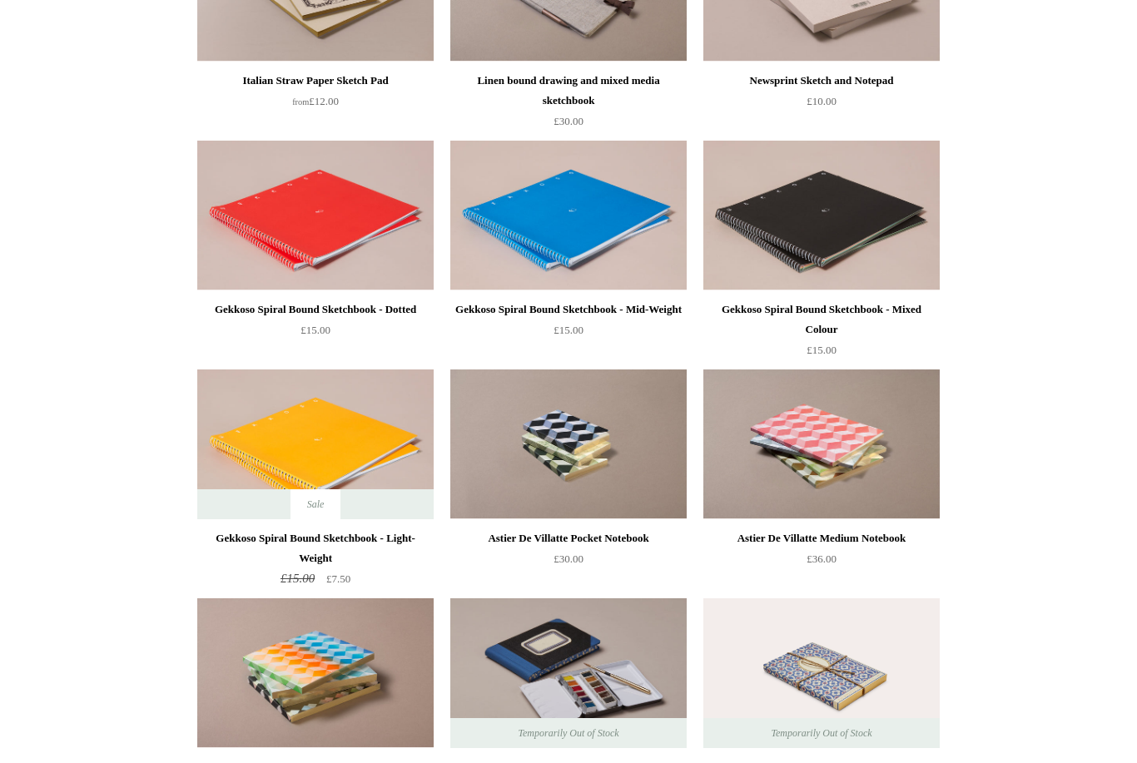
scroll to position [1460, 0]
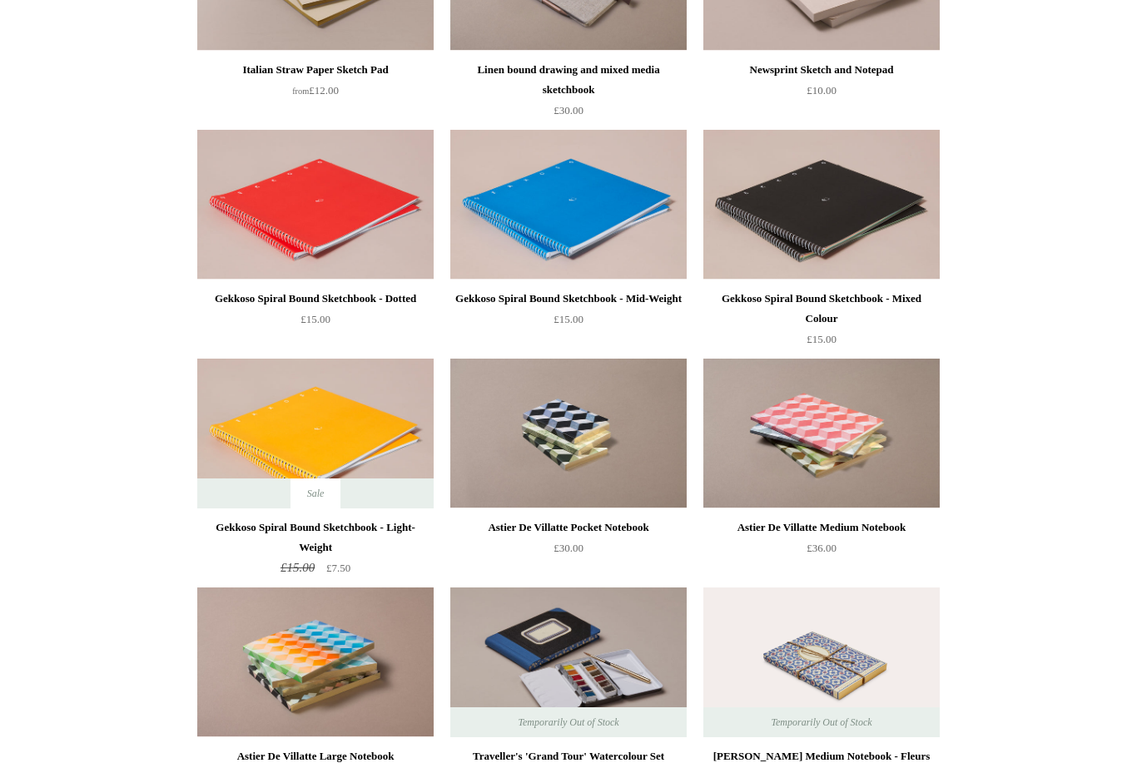
click at [309, 444] on img at bounding box center [315, 434] width 236 height 150
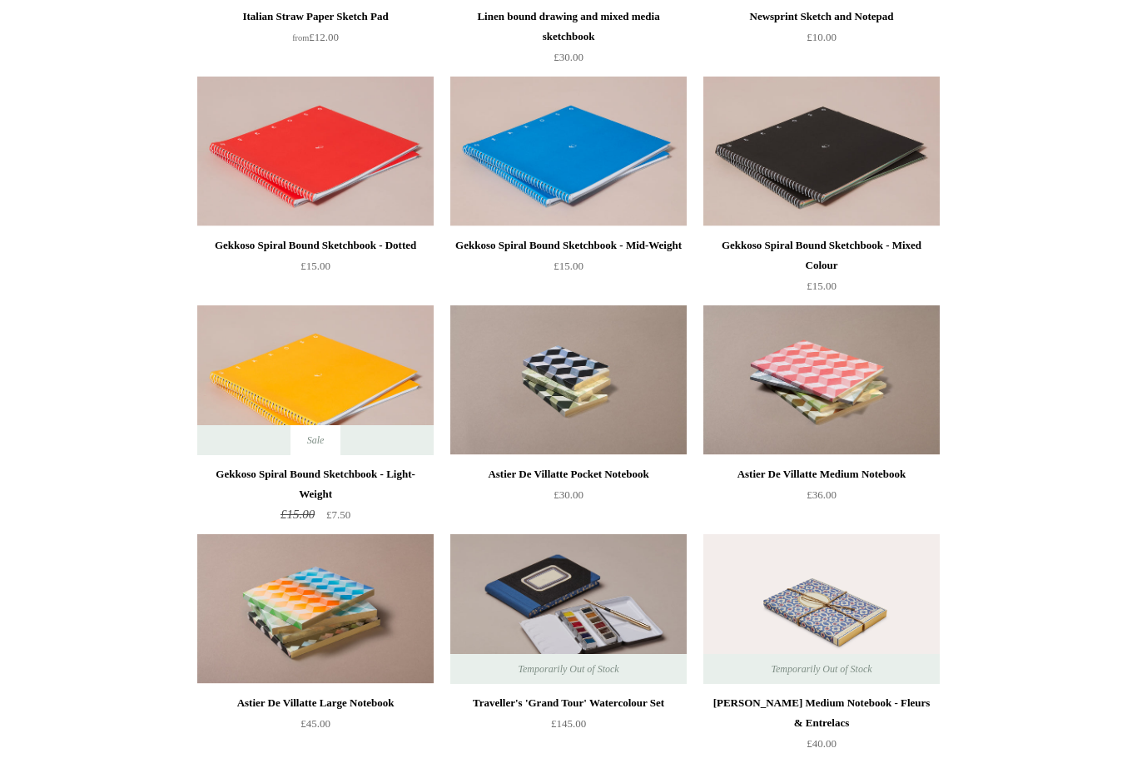
click at [887, 148] on img at bounding box center [821, 152] width 236 height 150
click at [381, 365] on img at bounding box center [315, 380] width 236 height 150
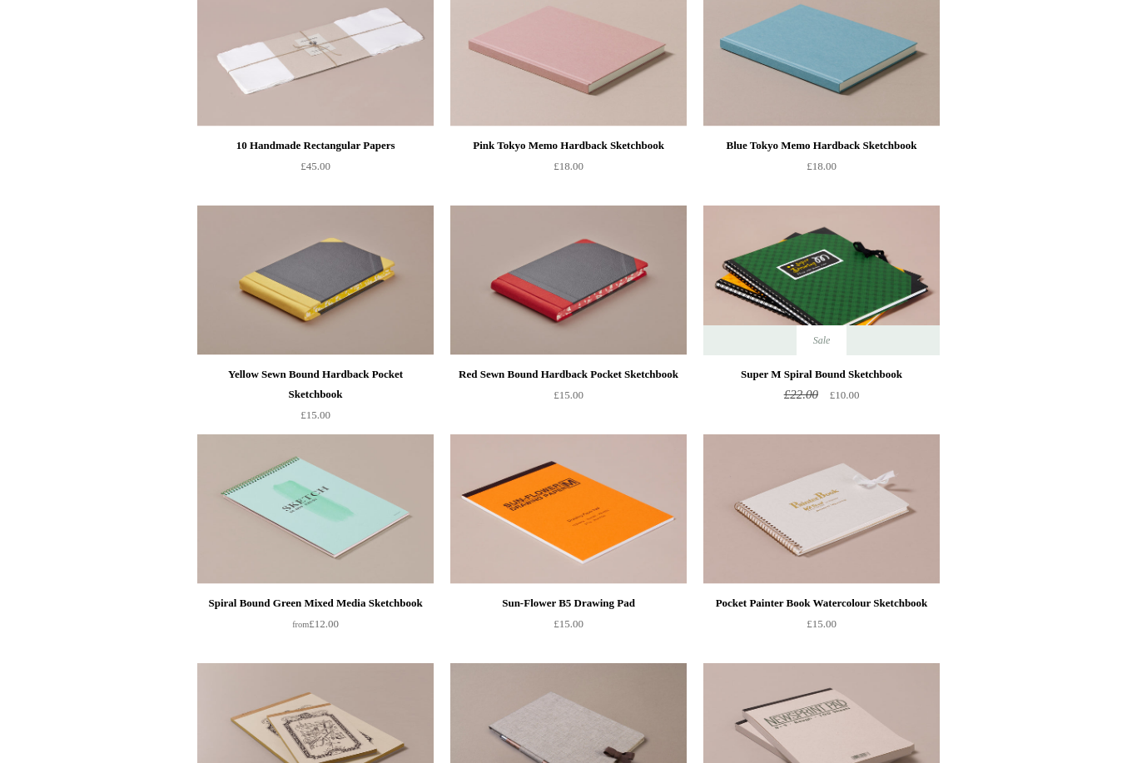
scroll to position [0, 0]
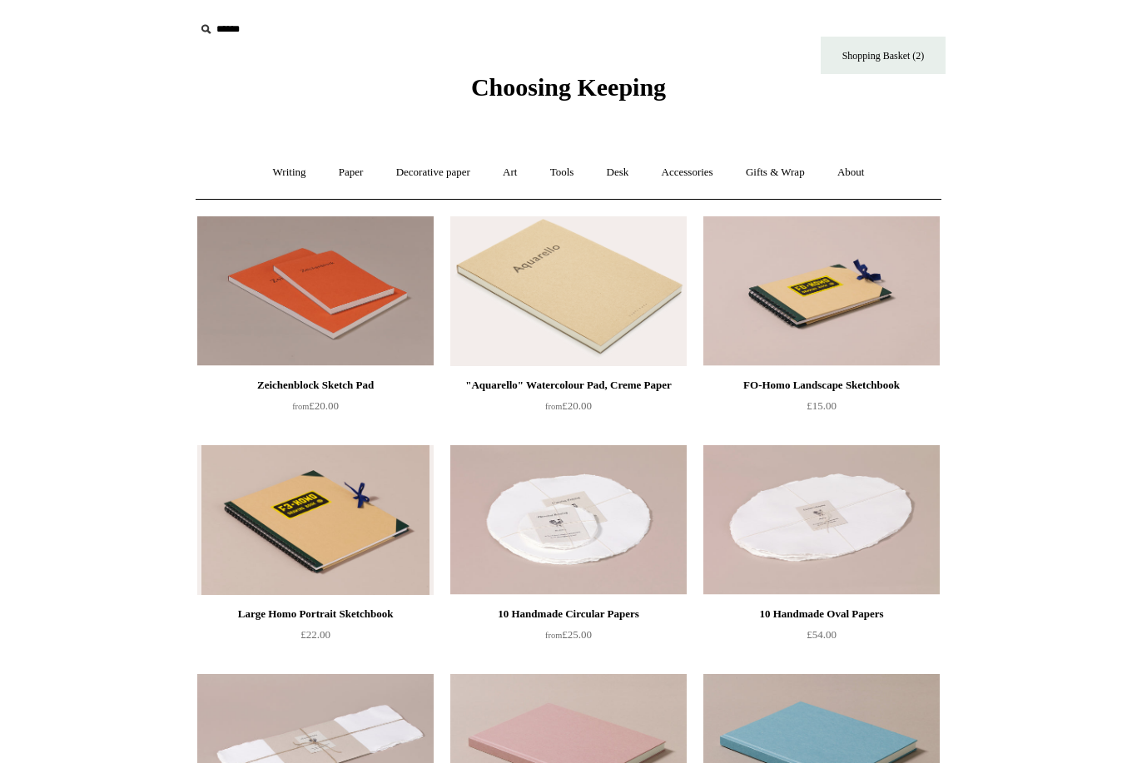
click at [717, 666] on div "10 Handmade Oval Papers £54.00" at bounding box center [821, 638] width 236 height 68
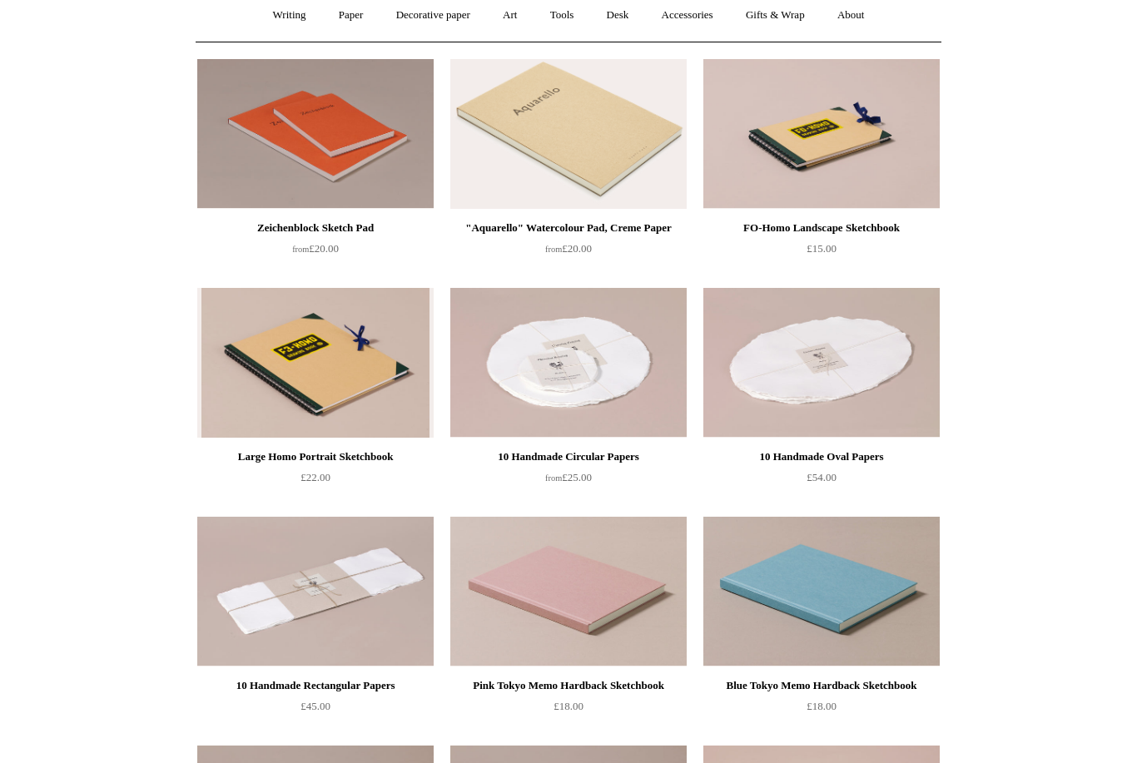
scroll to position [193, 0]
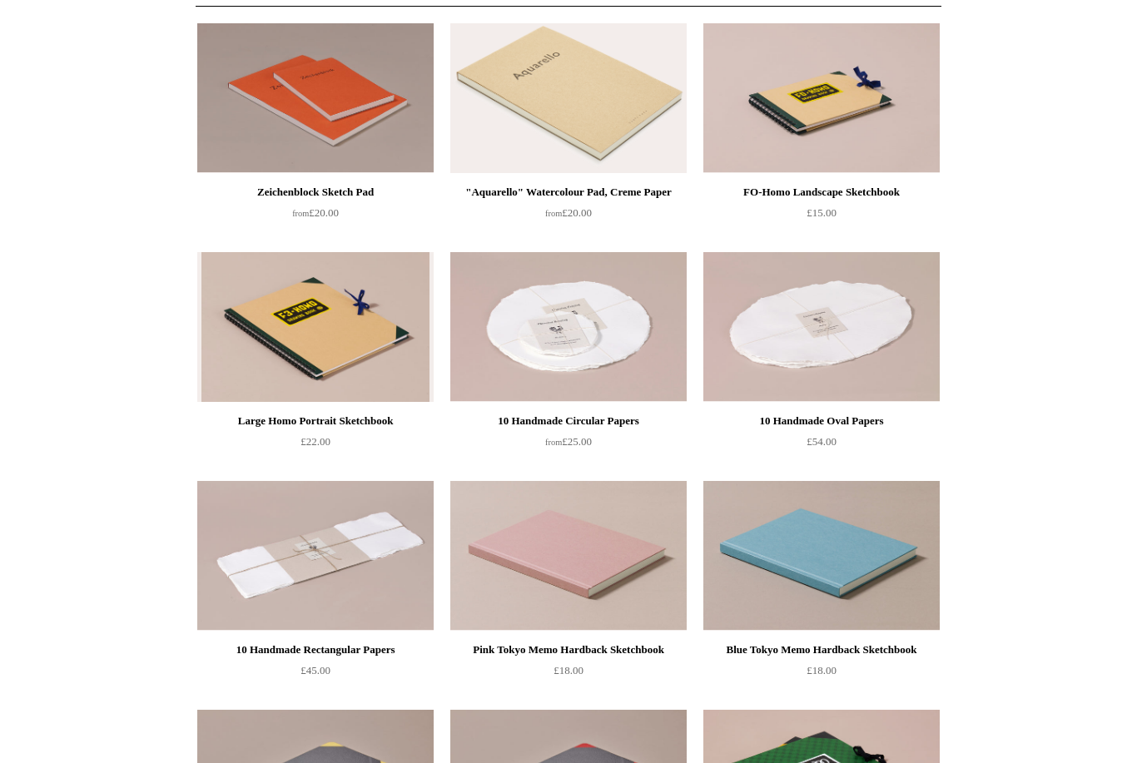
click at [331, 322] on img at bounding box center [315, 327] width 236 height 150
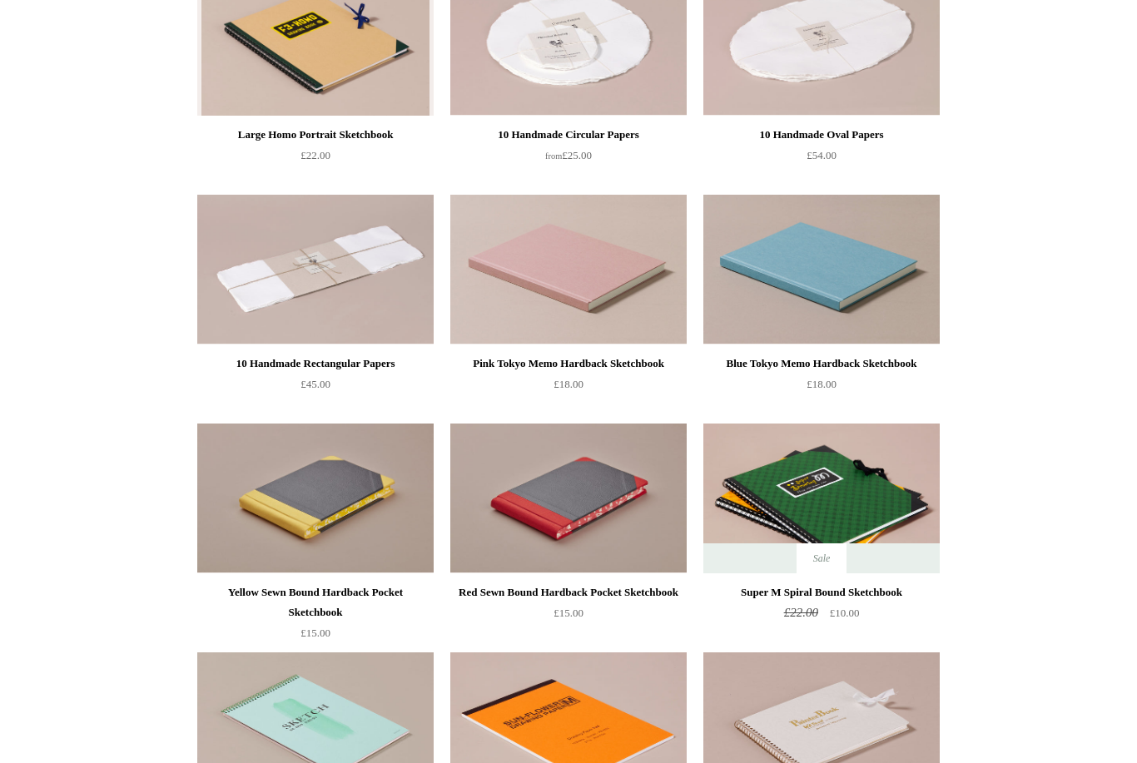
scroll to position [499, 0]
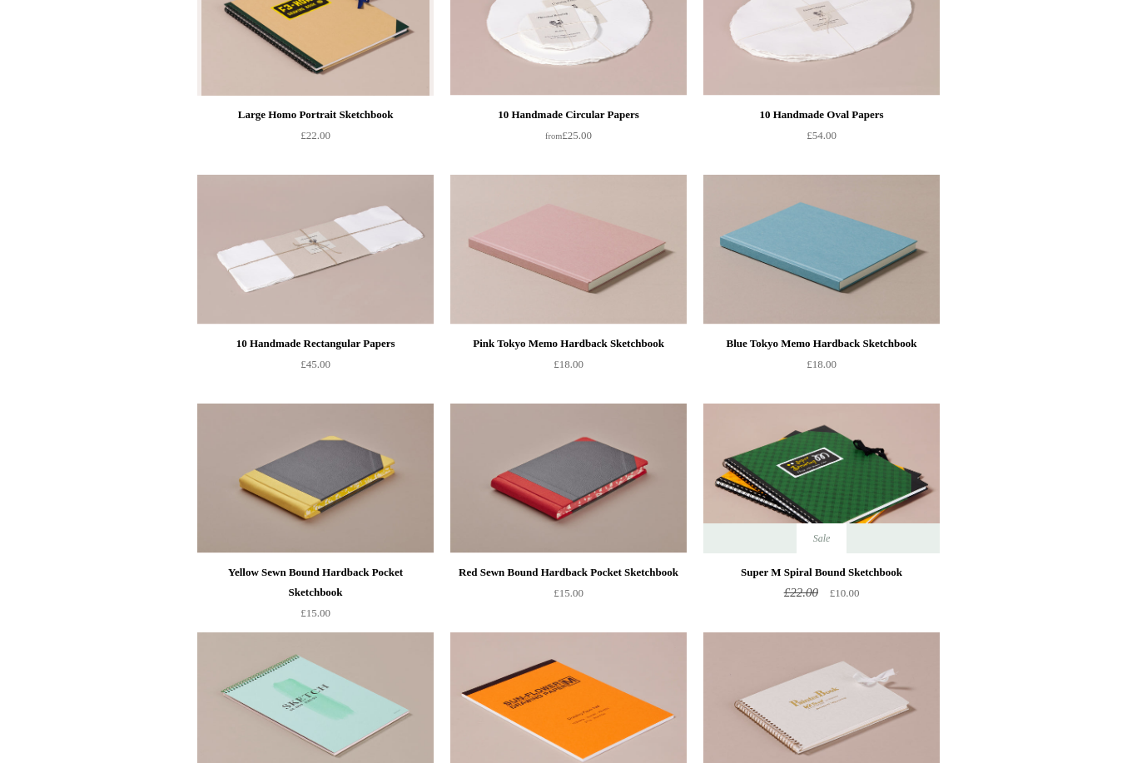
click at [581, 502] on img at bounding box center [568, 479] width 236 height 150
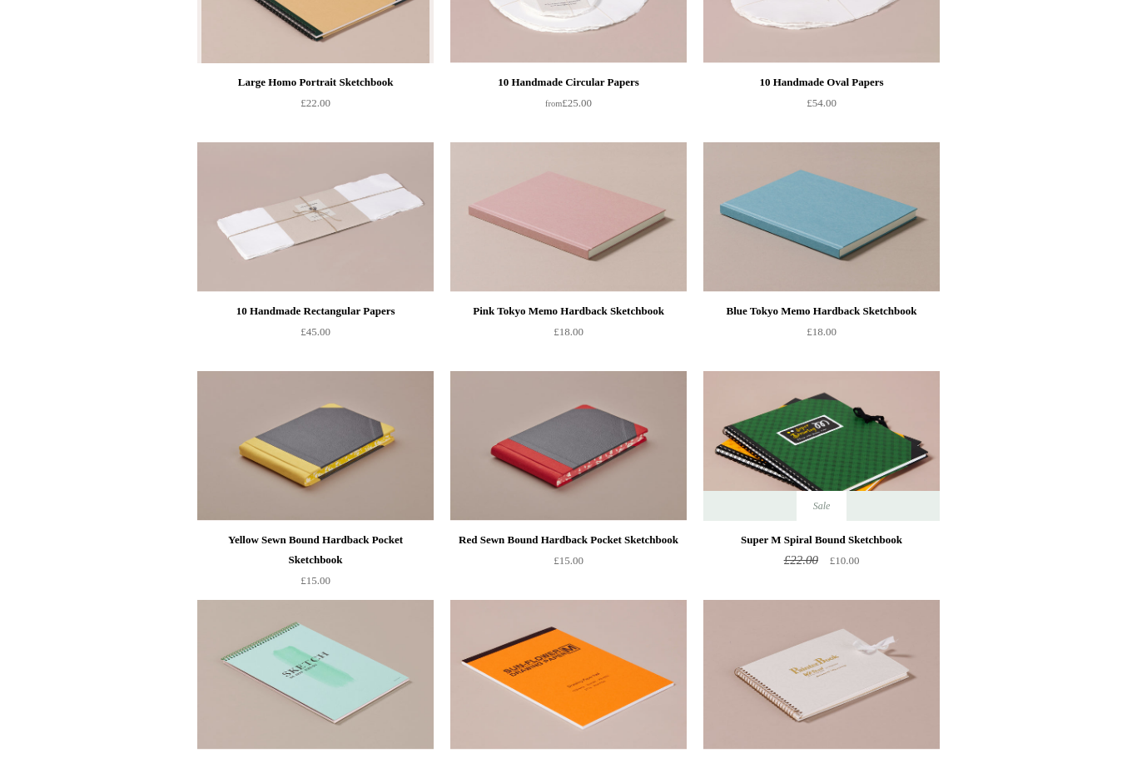
scroll to position [427, 0]
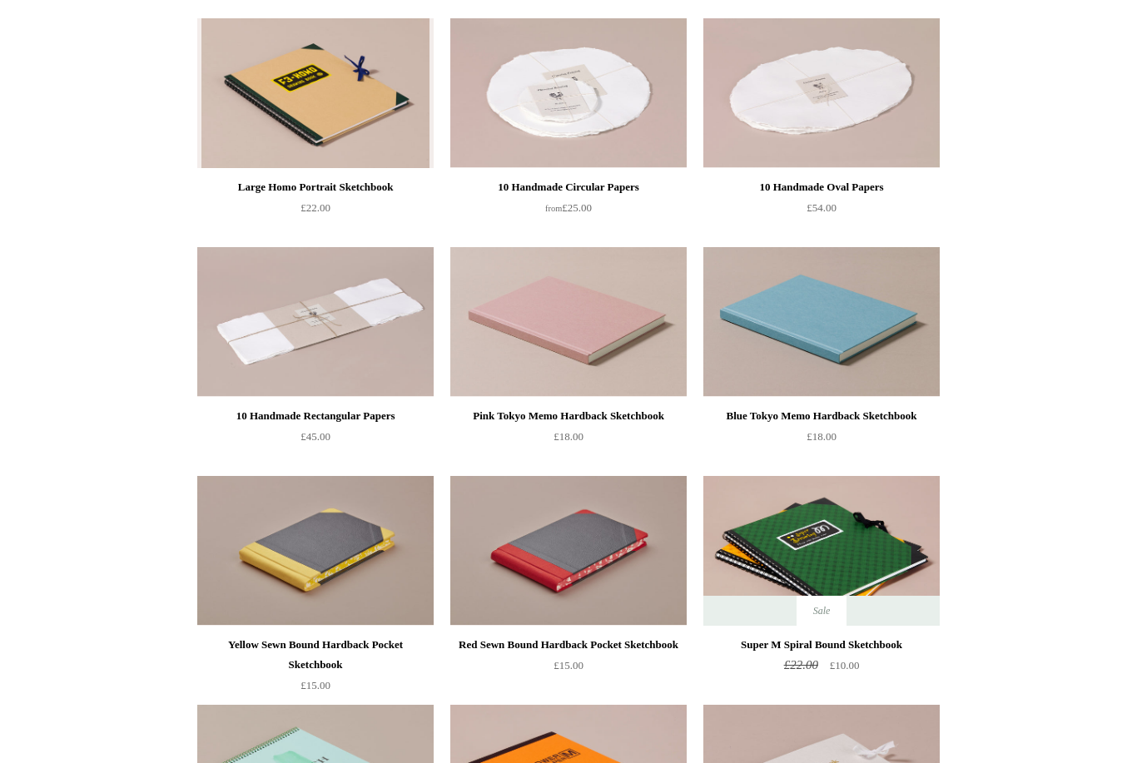
click at [592, 573] on img at bounding box center [568, 551] width 236 height 150
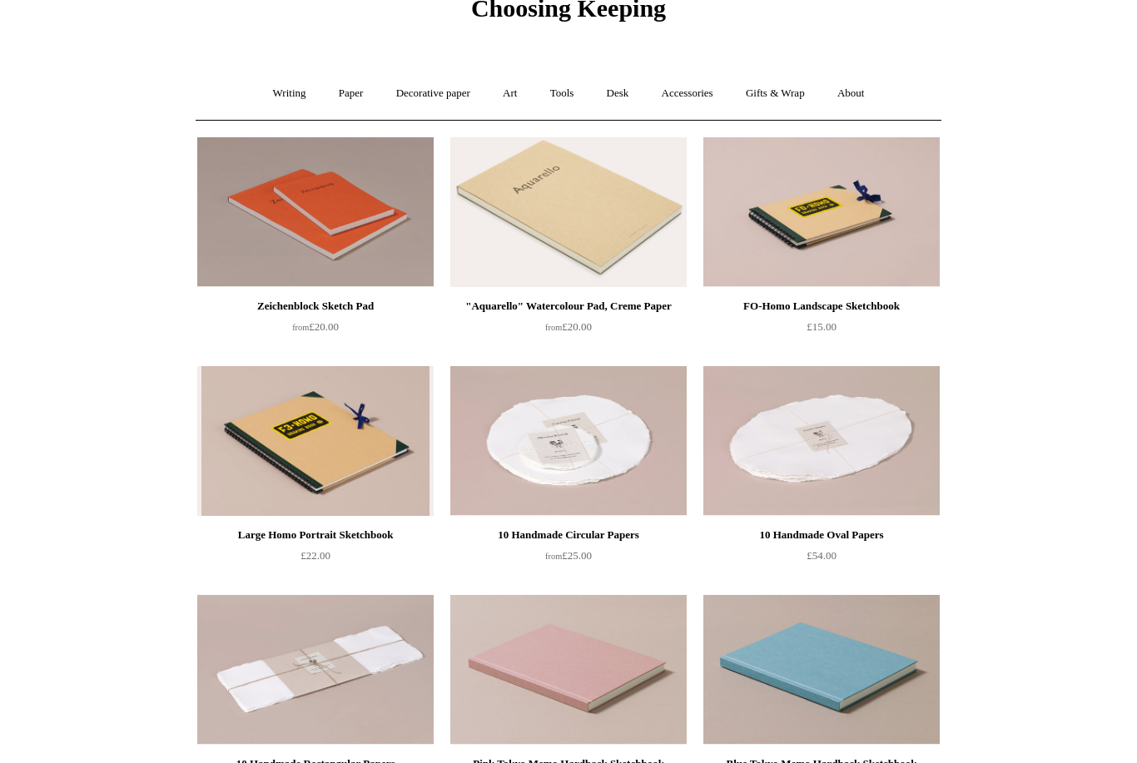
scroll to position [0, 0]
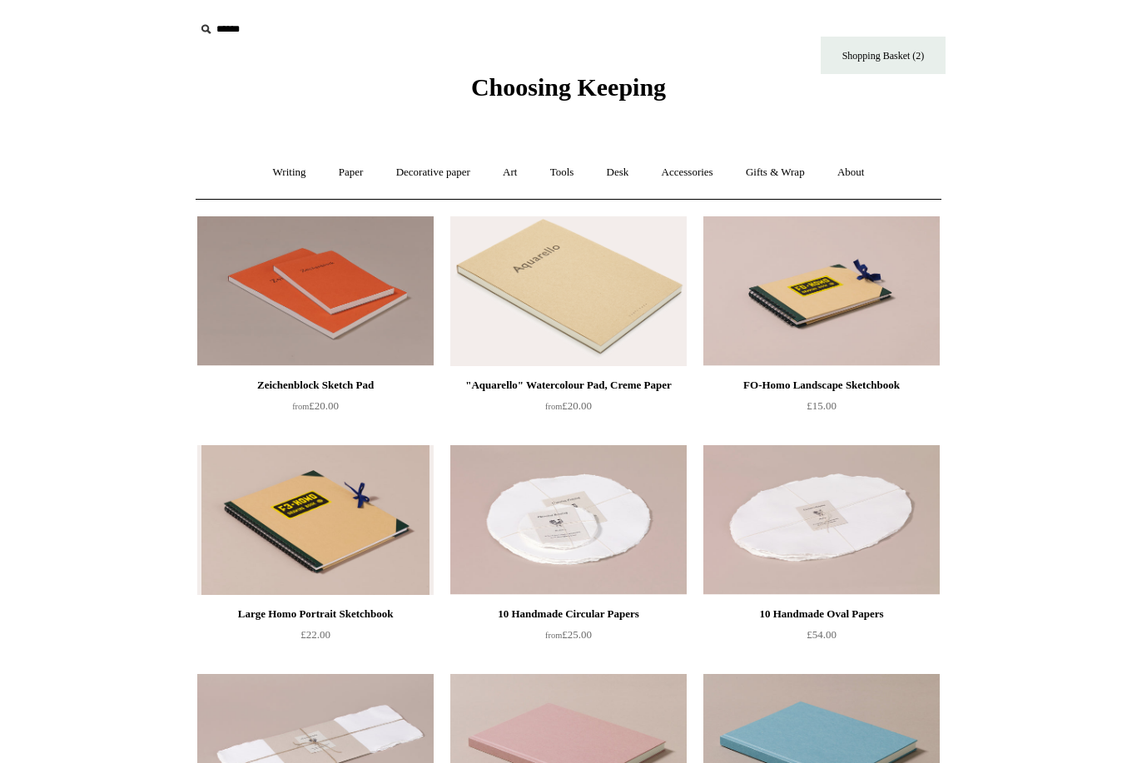
click at [621, 177] on link "Desk +" at bounding box center [618, 173] width 52 height 44
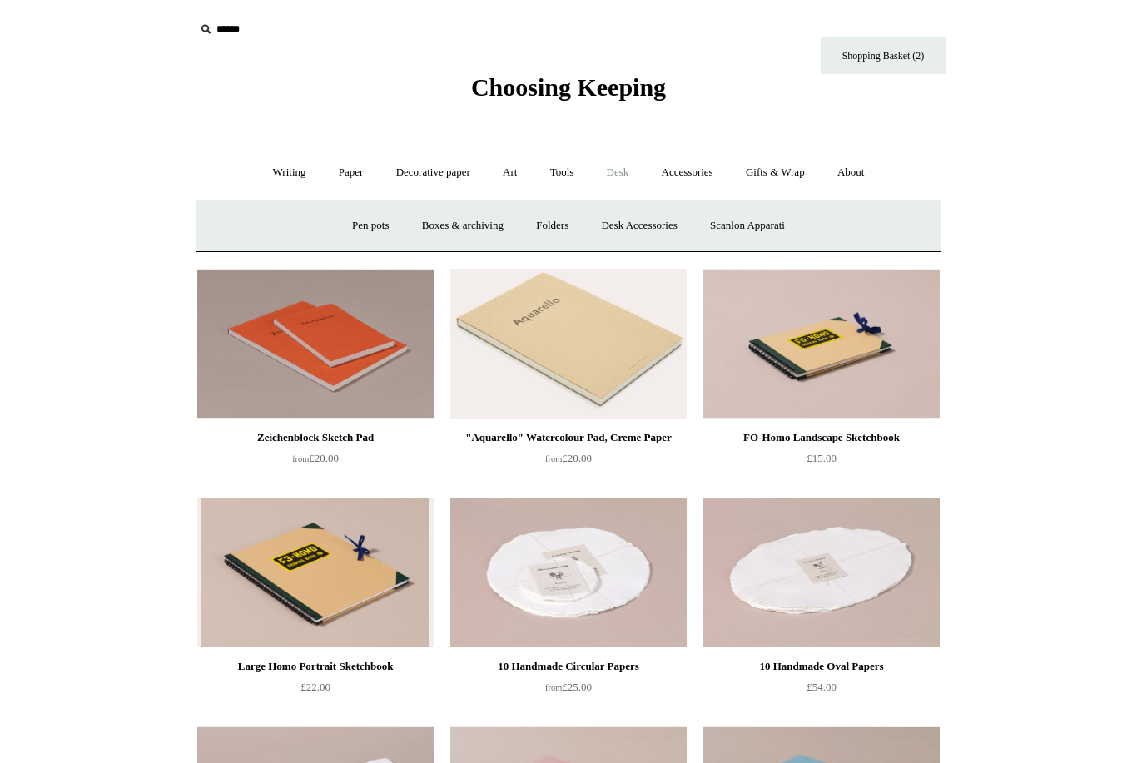
click at [707, 176] on link "Accessories +" at bounding box center [688, 173] width 82 height 44
click at [696, 173] on link "Accessories -" at bounding box center [688, 173] width 82 height 44
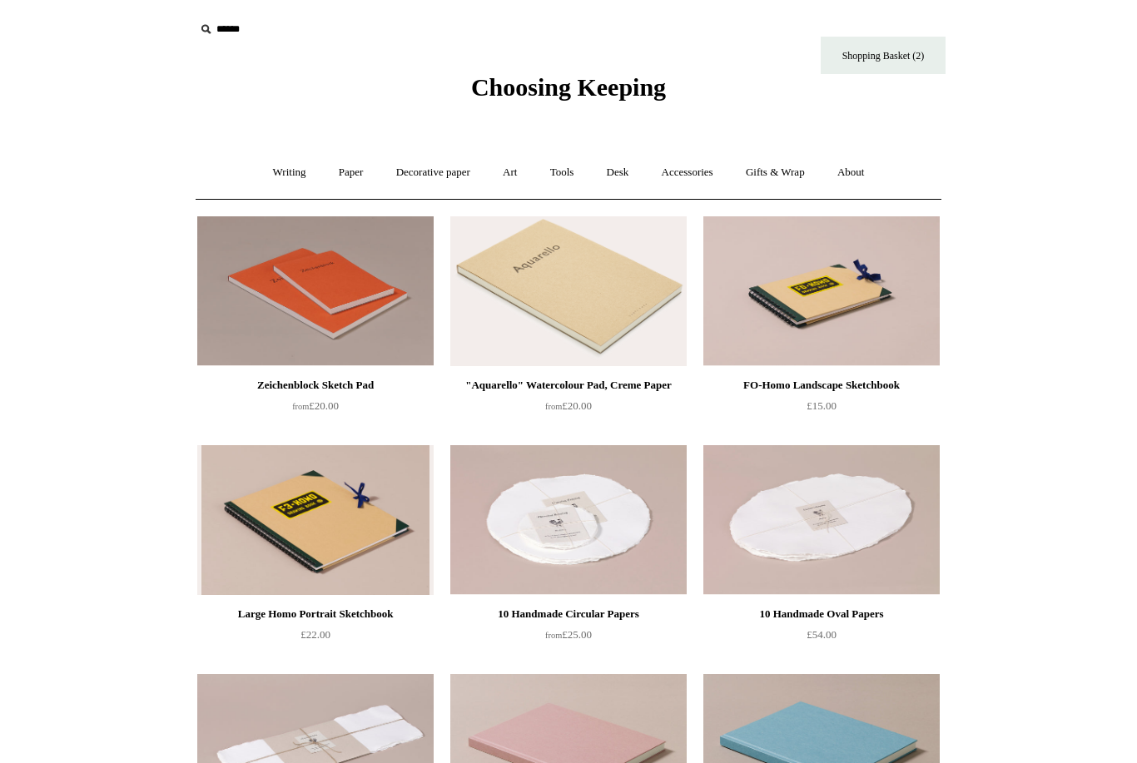
click at [692, 174] on link "Accessories +" at bounding box center [688, 173] width 82 height 44
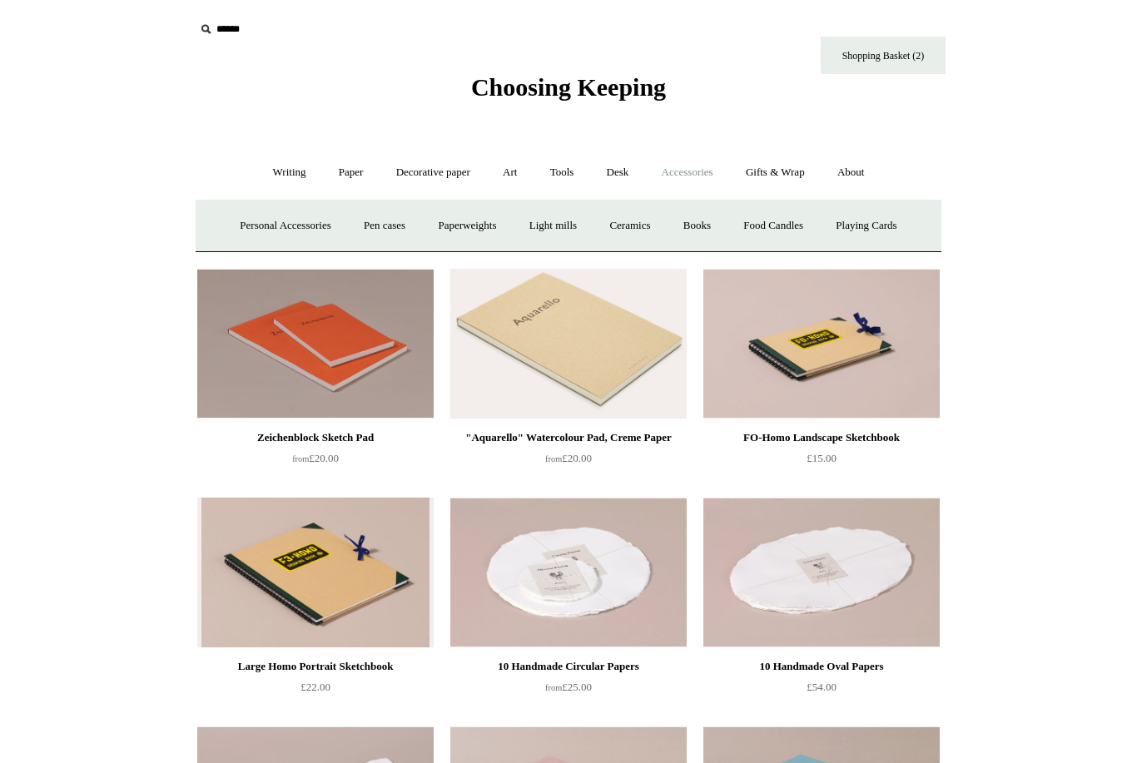
click at [547, 230] on link "Light mills" at bounding box center [552, 226] width 77 height 44
click at [384, 226] on link "Pen cases" at bounding box center [385, 226] width 72 height 44
click at [285, 225] on link "Personal Accessories +" at bounding box center [285, 226] width 121 height 44
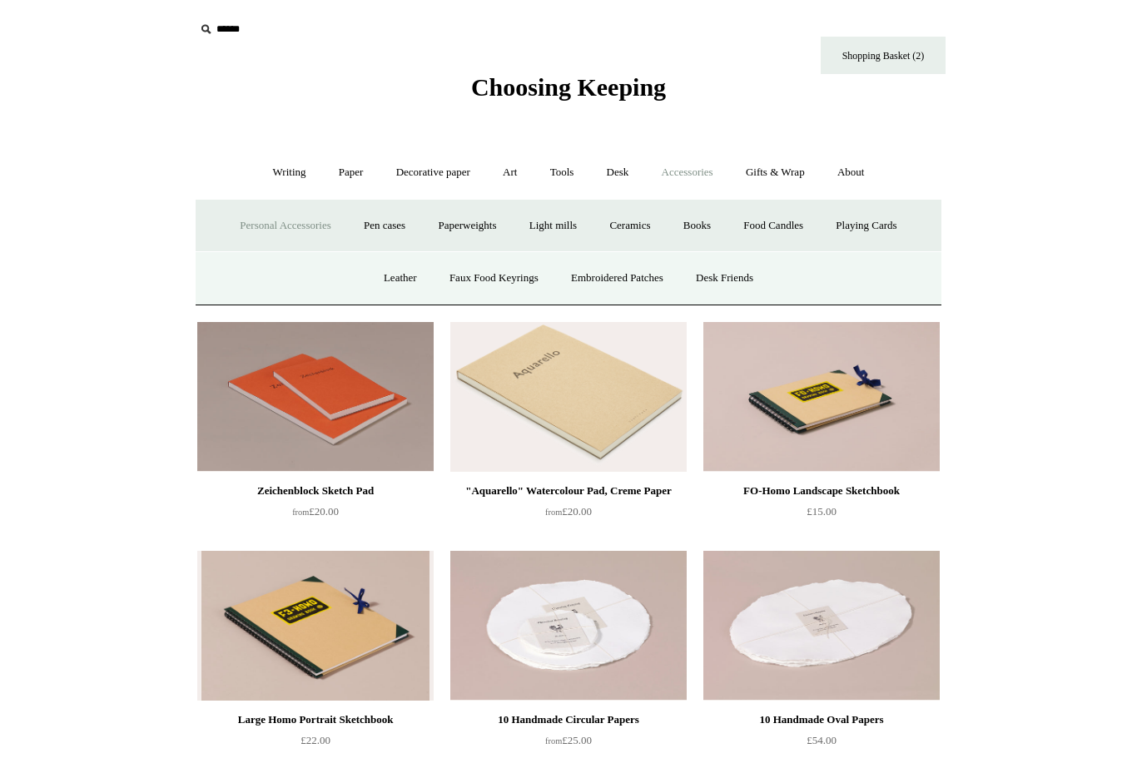
click at [737, 274] on link "Desk Friends" at bounding box center [724, 278] width 87 height 44
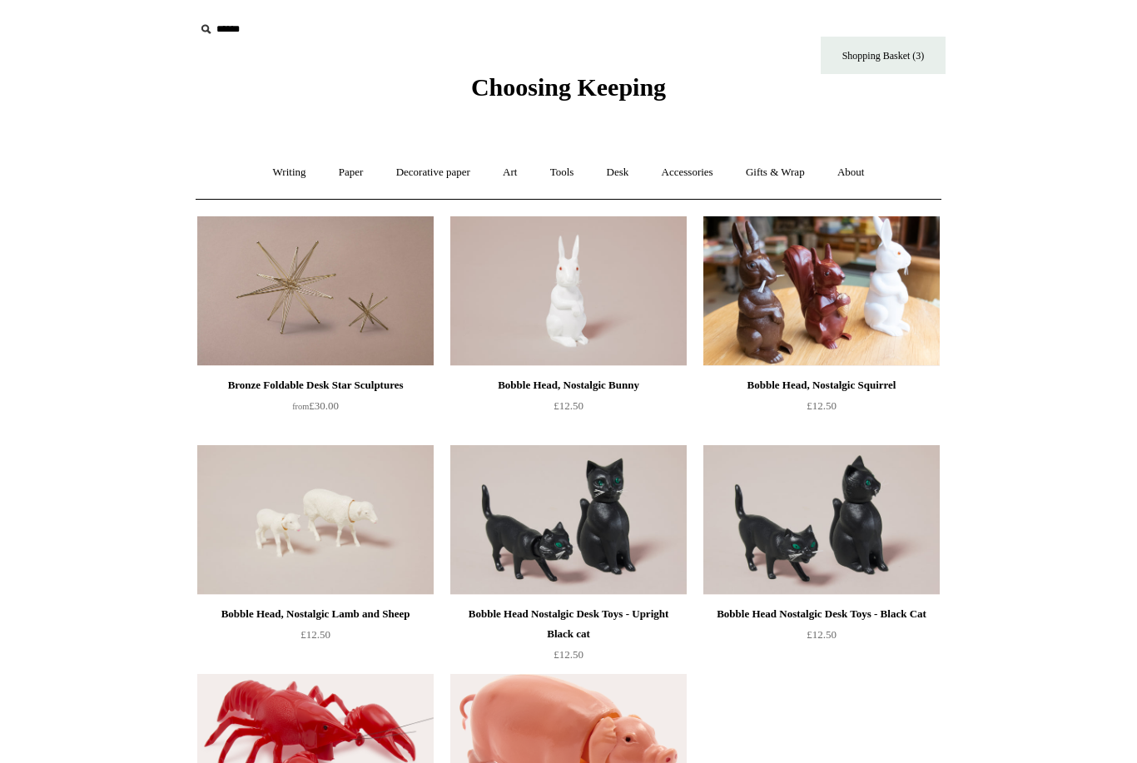
click at [829, 554] on img at bounding box center [821, 520] width 236 height 150
click at [507, 182] on link "Art +" at bounding box center [510, 173] width 44 height 44
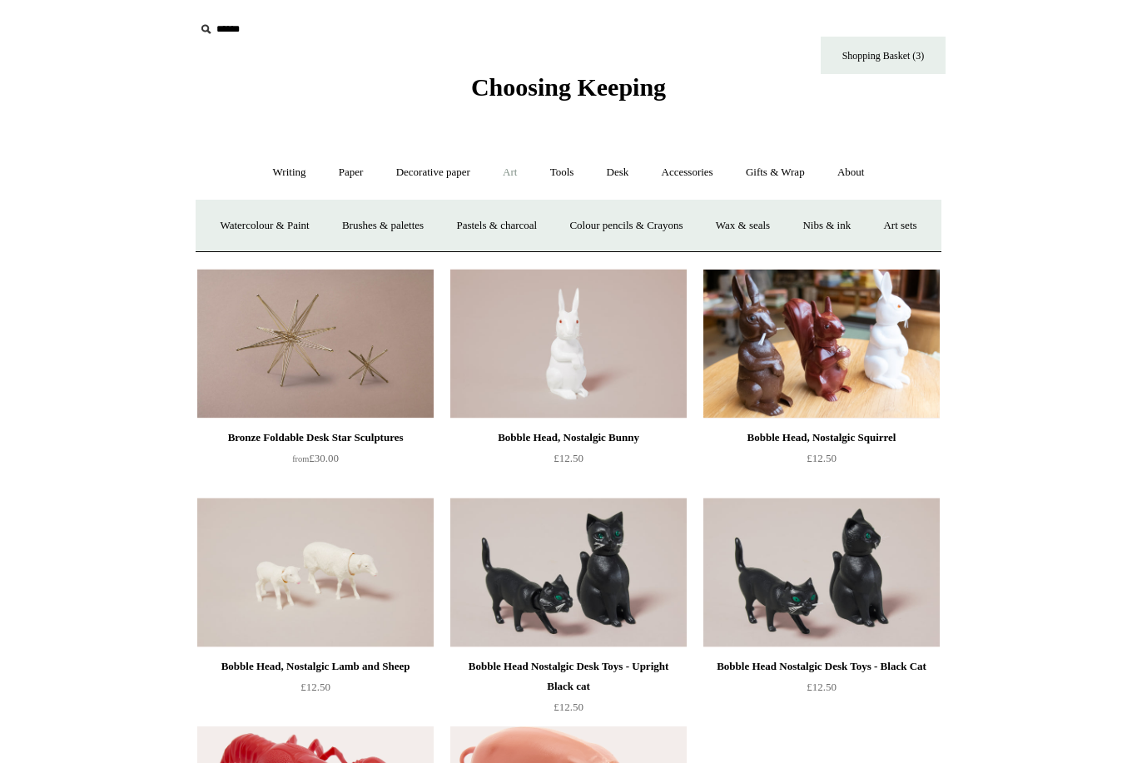
click at [868, 248] on link "Art sets" at bounding box center [899, 226] width 63 height 44
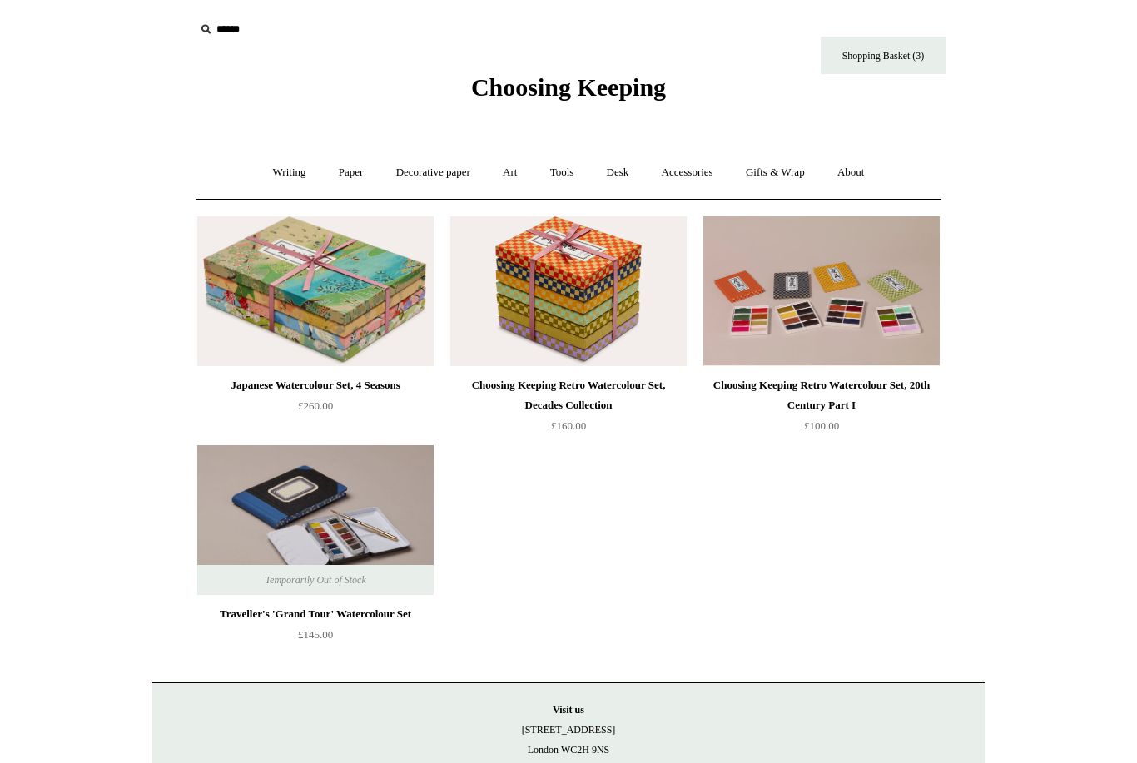
click at [511, 171] on link "Art +" at bounding box center [510, 173] width 44 height 44
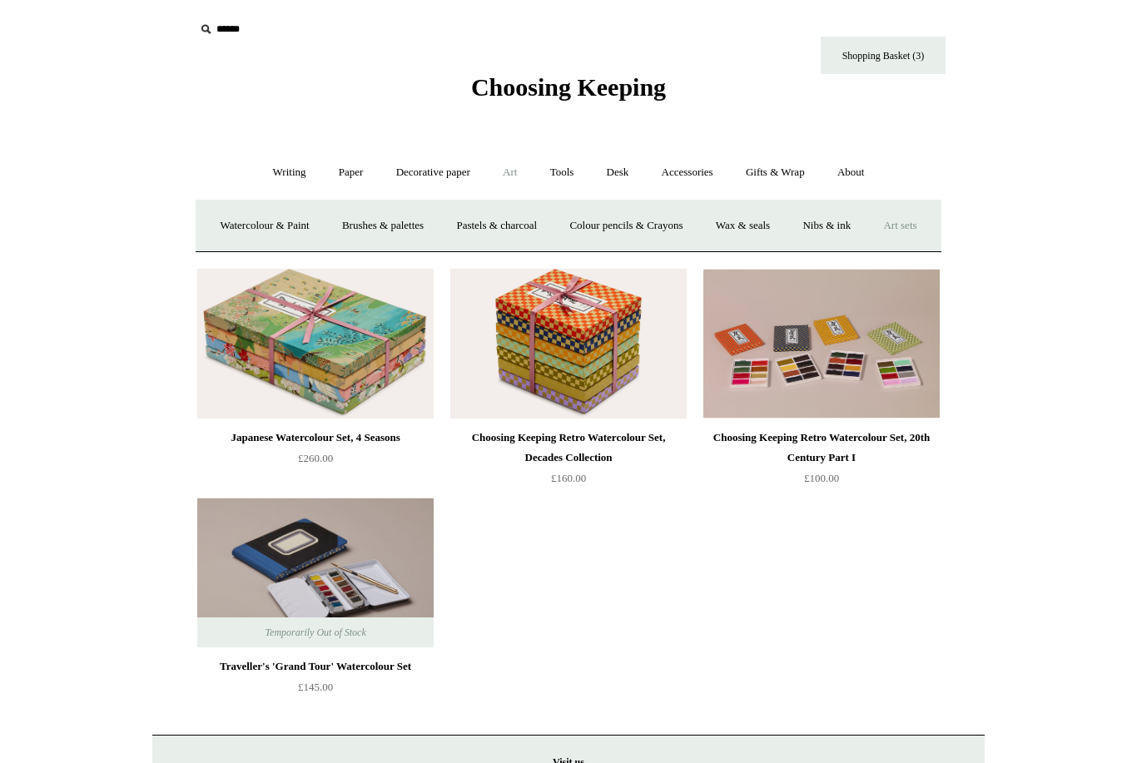
click at [552, 226] on link "Pastels & charcoal" at bounding box center [496, 226] width 111 height 44
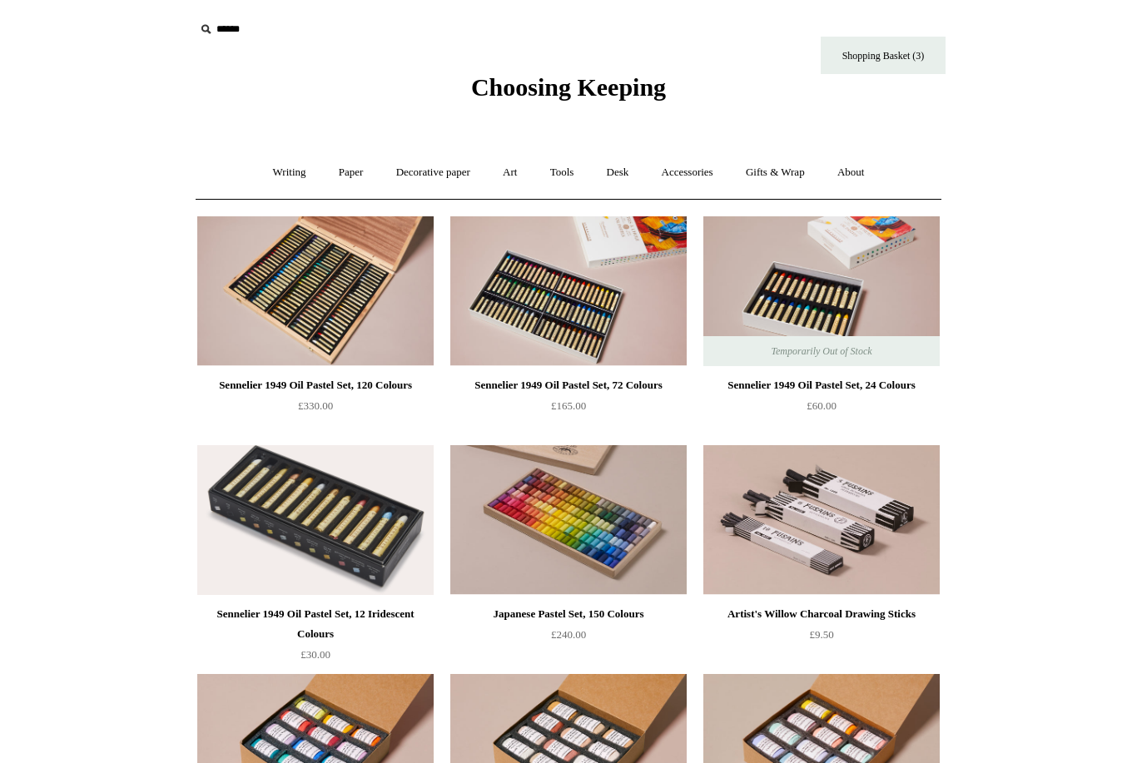
click at [558, 165] on link "Tools +" at bounding box center [562, 173] width 54 height 44
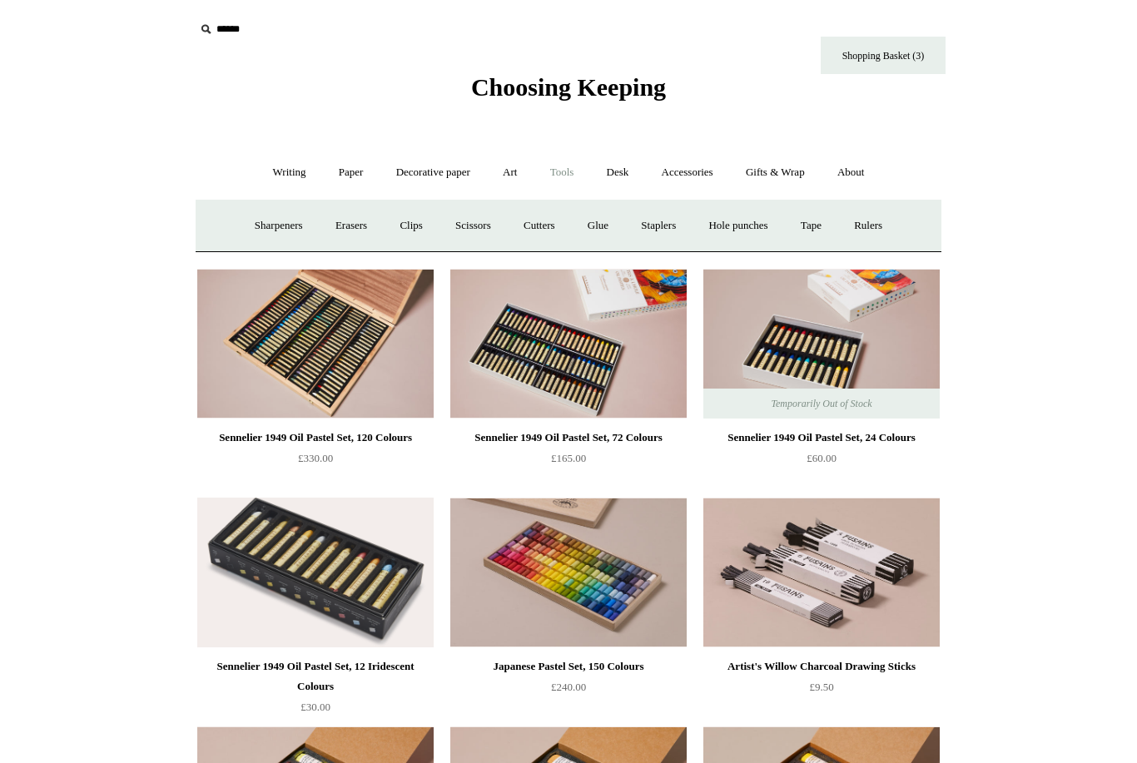
click at [412, 231] on link "Clips +" at bounding box center [411, 226] width 52 height 44
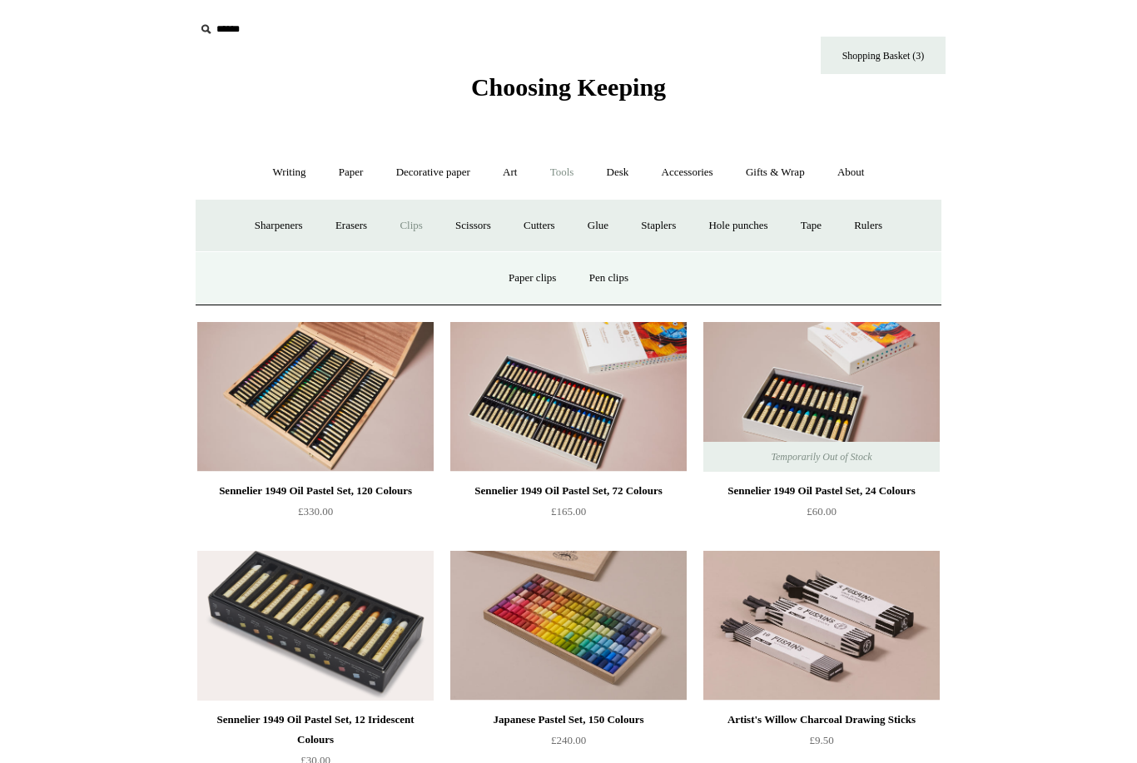
click at [536, 279] on link "Paper clips" at bounding box center [532, 278] width 77 height 44
click at [621, 287] on link "Pen clips" at bounding box center [608, 278] width 69 height 44
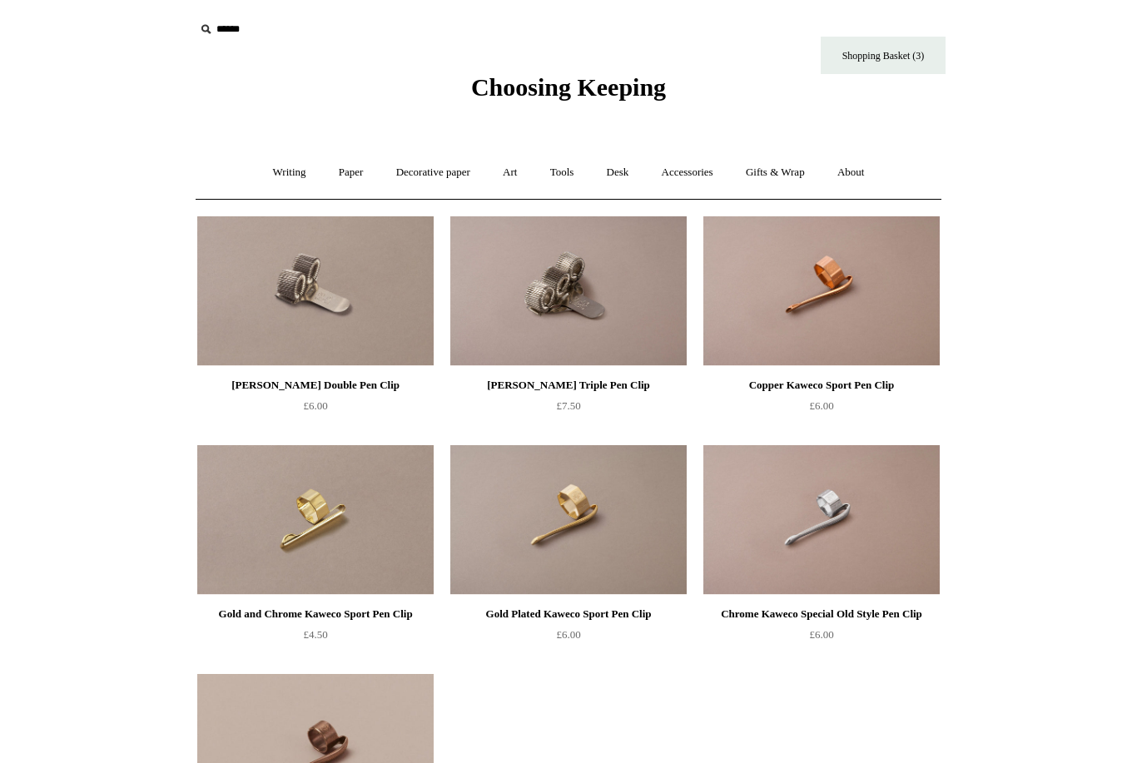
click at [789, 176] on link "Gifts & Wrap +" at bounding box center [775, 173] width 89 height 44
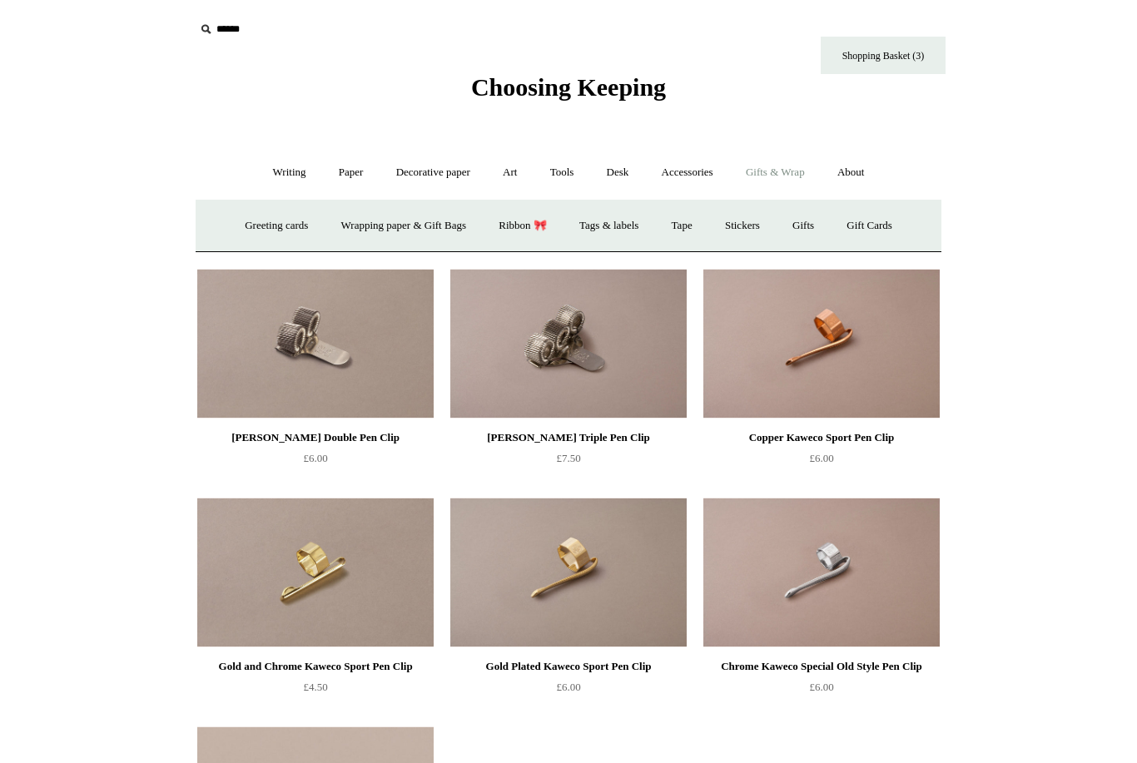
click at [257, 228] on link "Greeting cards +" at bounding box center [276, 226] width 93 height 44
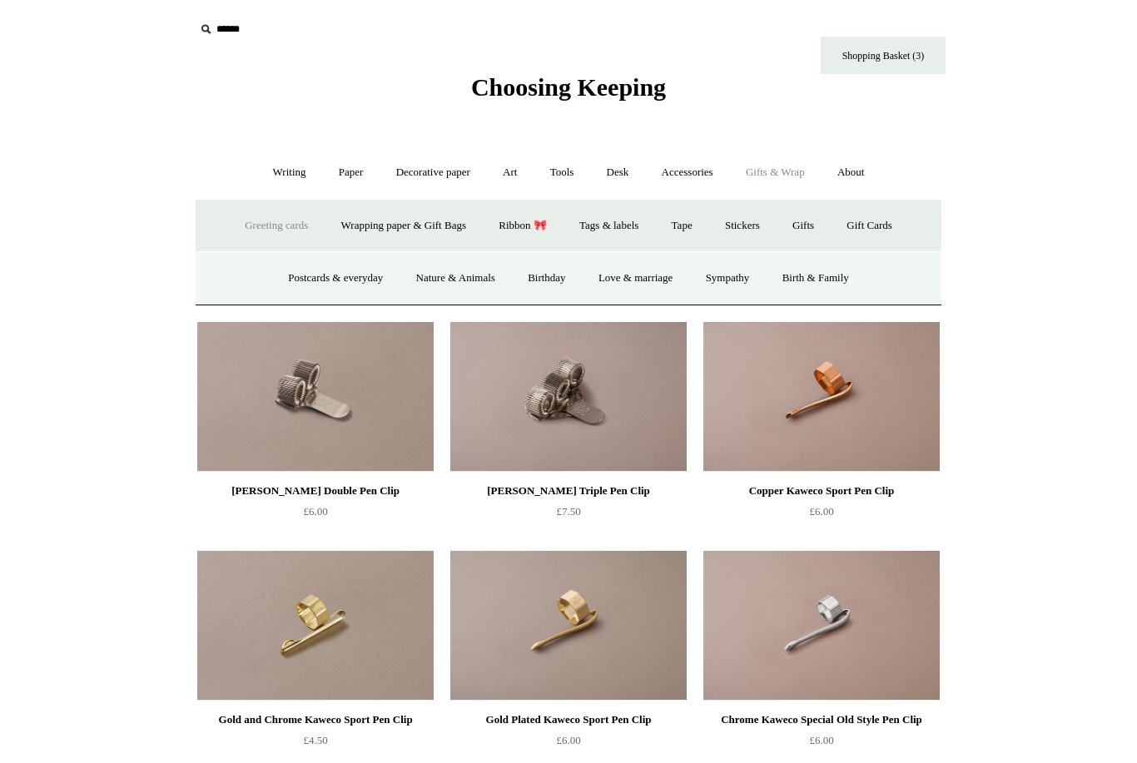
click at [548, 280] on link "Birthday" at bounding box center [547, 278] width 68 height 44
click at [342, 292] on link "Postcards & everyday" at bounding box center [335, 278] width 125 height 44
click at [463, 280] on link "Nature & Animals" at bounding box center [455, 278] width 109 height 44
click at [648, 280] on link "Love & marriage" at bounding box center [635, 278] width 105 height 44
click at [835, 280] on link "Birth & Family" at bounding box center [815, 278] width 97 height 44
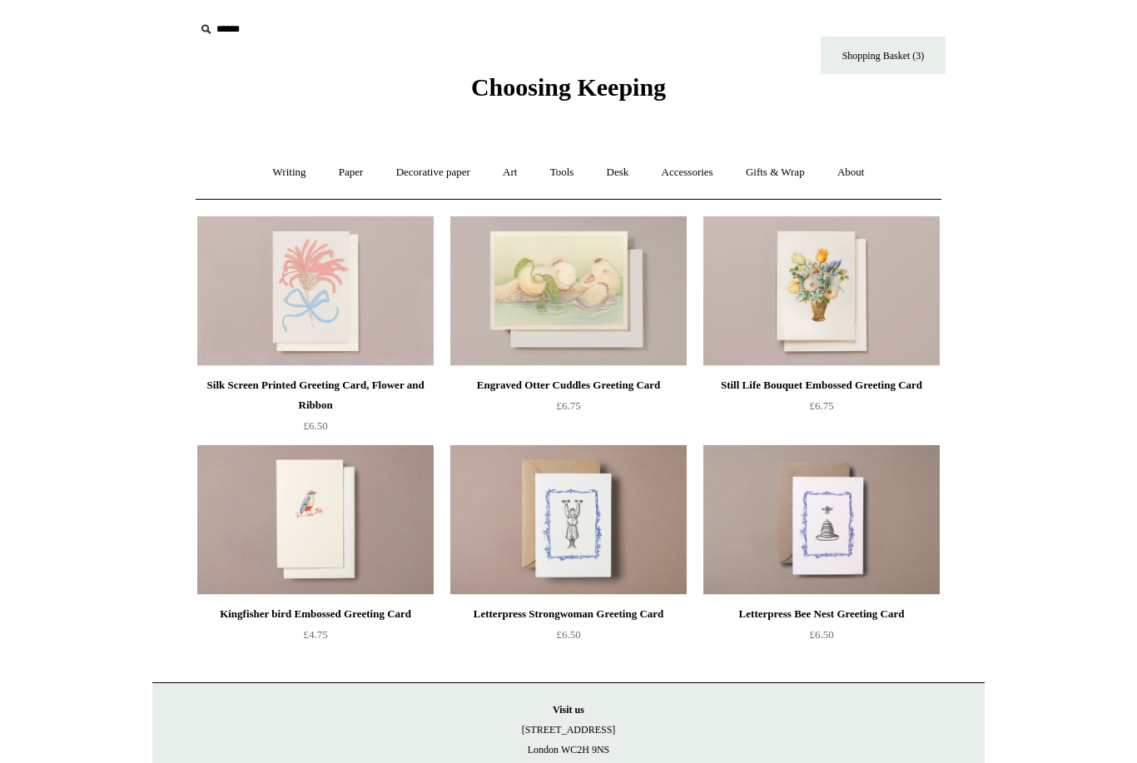
click at [796, 171] on link "Gifts & Wrap +" at bounding box center [775, 173] width 89 height 44
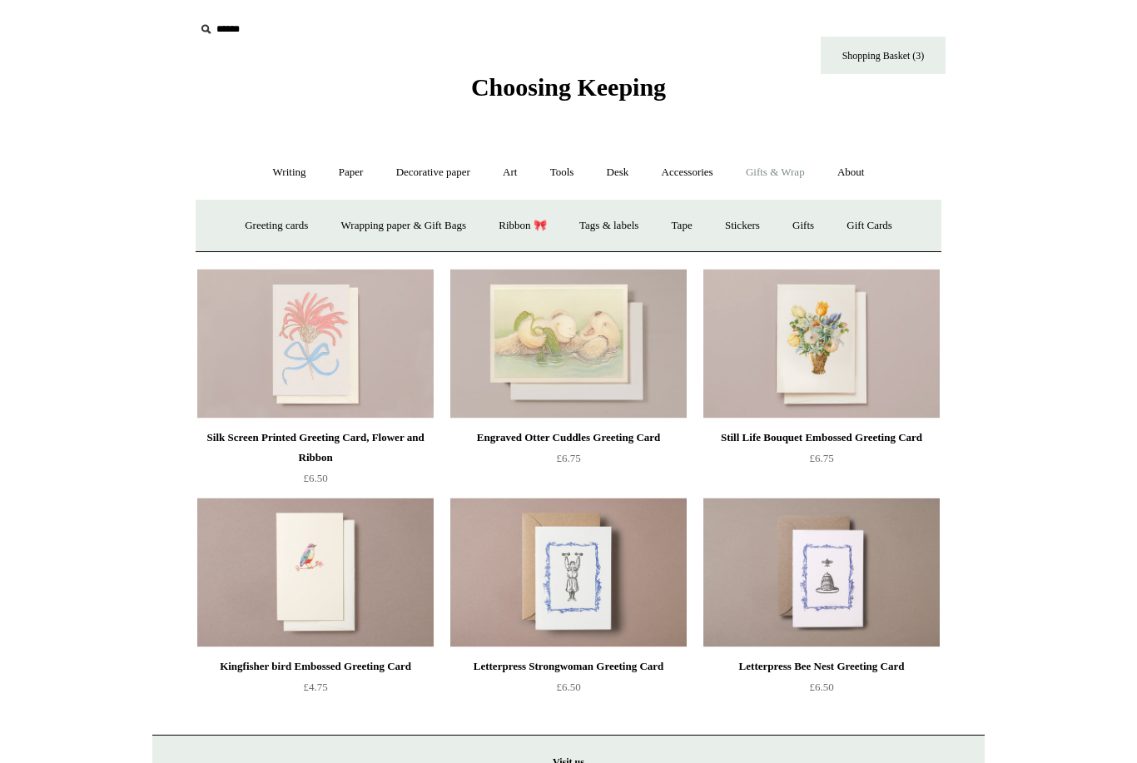
click at [769, 225] on link "Stickers" at bounding box center [742, 226] width 65 height 44
click at [427, 233] on link "Wrapping paper & Gift Bags" at bounding box center [403, 226] width 155 height 44
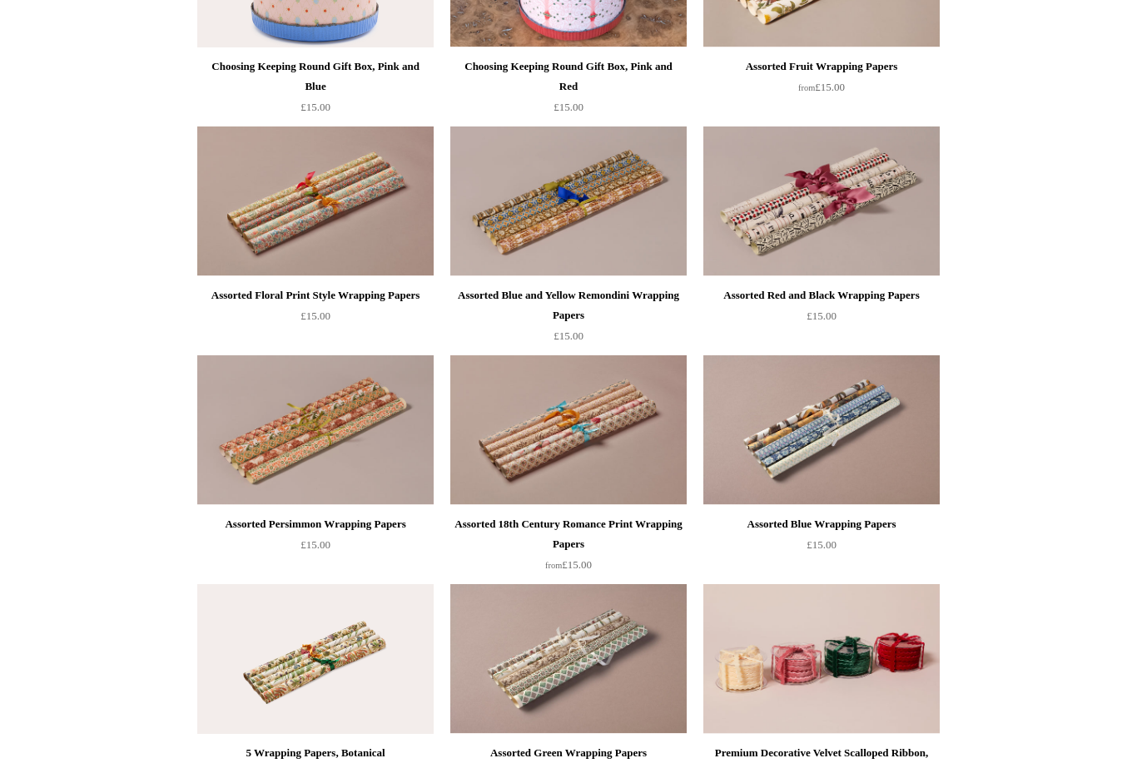
scroll to position [821, 0]
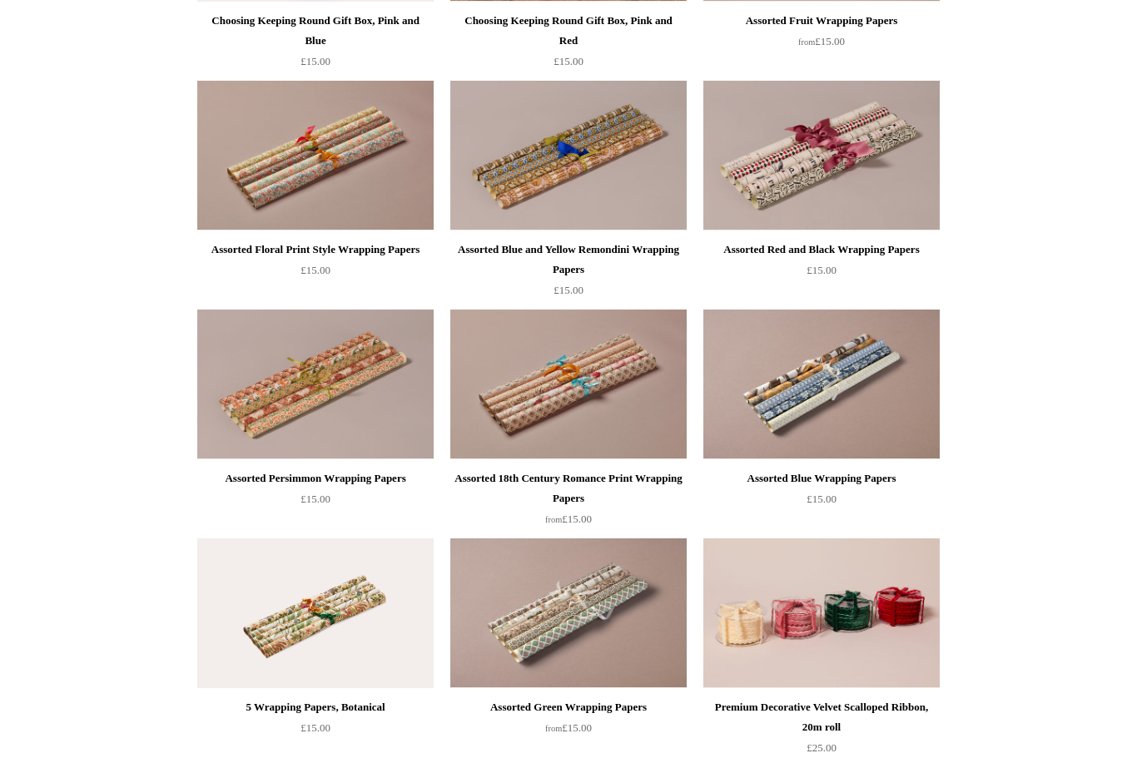
click at [610, 388] on img at bounding box center [568, 385] width 236 height 150
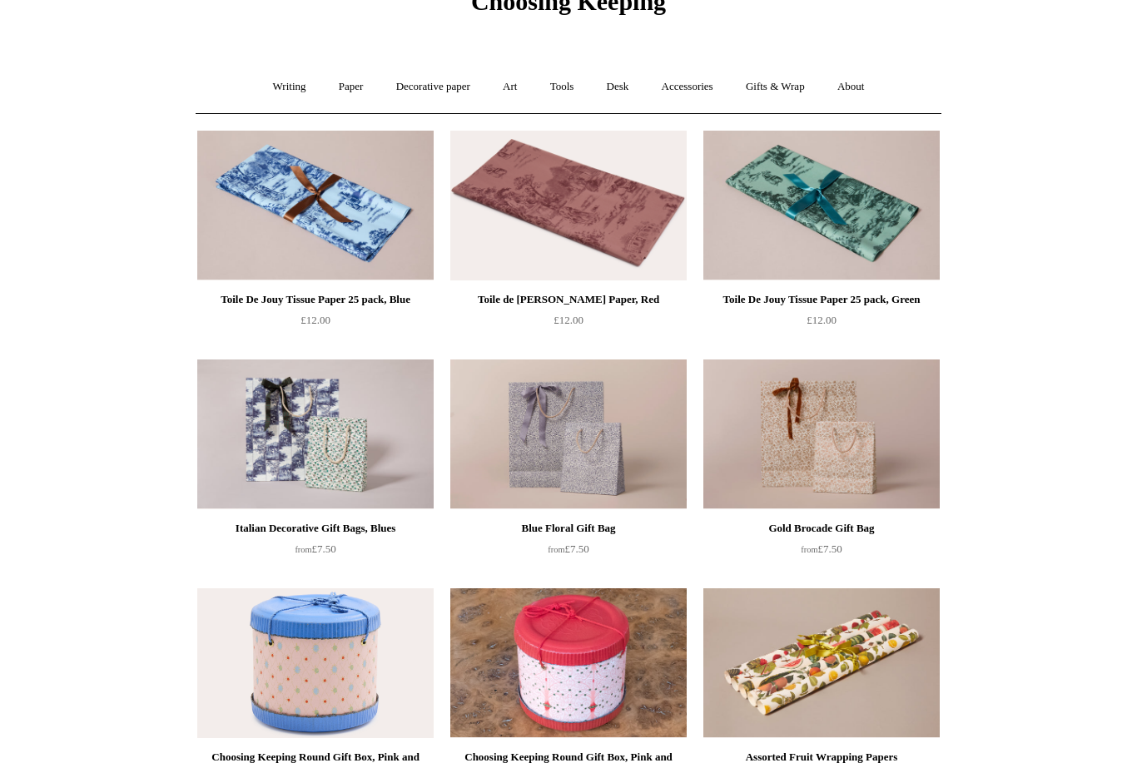
scroll to position [0, 0]
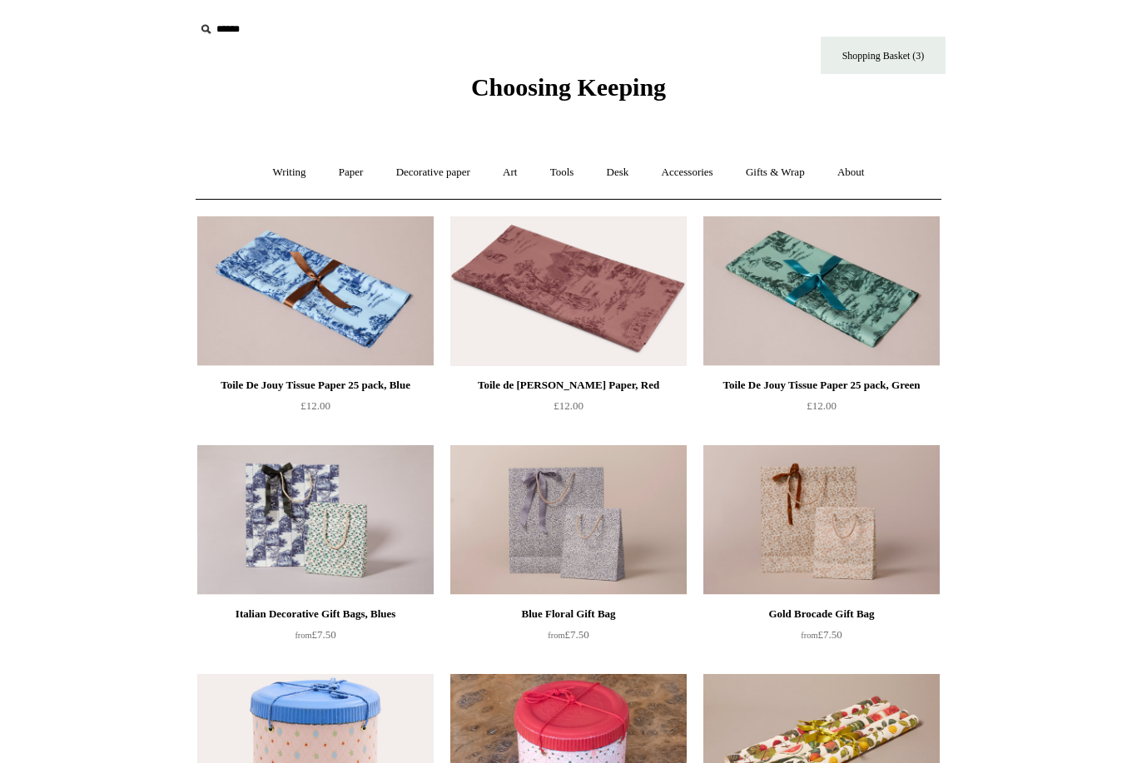
click at [623, 173] on link "Desk +" at bounding box center [618, 173] width 52 height 44
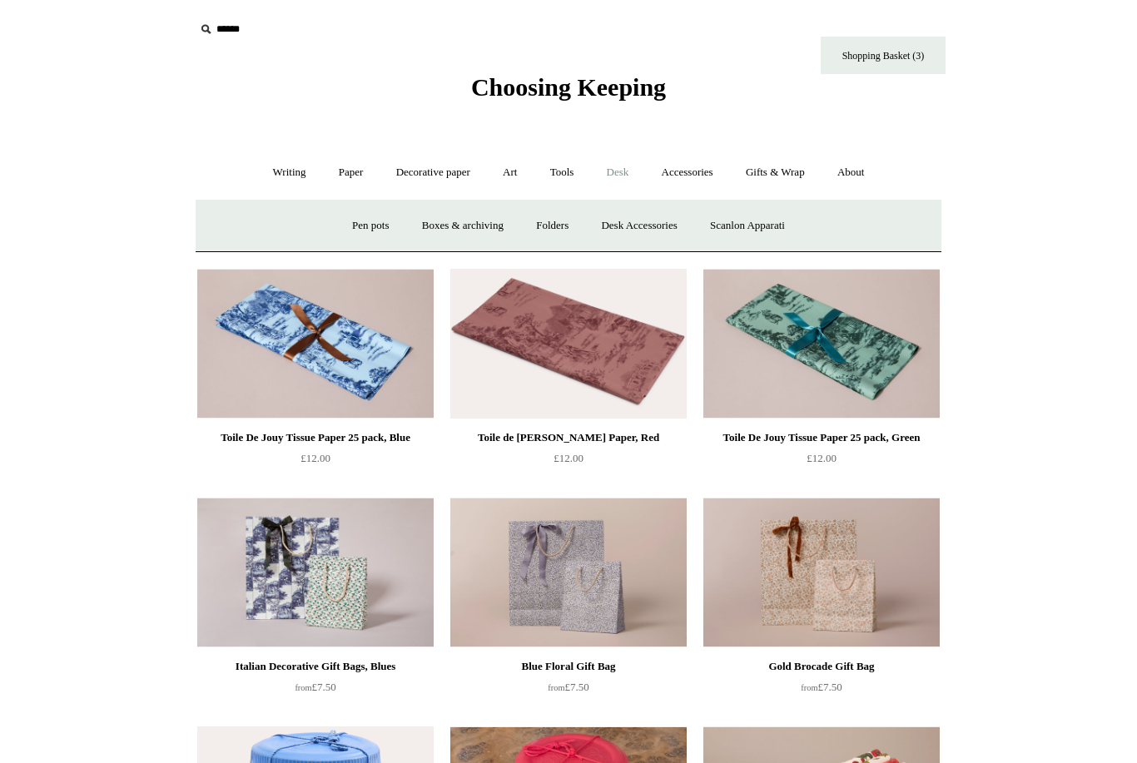
click at [478, 226] on link "Boxes & archiving" at bounding box center [463, 226] width 112 height 44
click at [775, 233] on link "Scanlon Apparati" at bounding box center [747, 226] width 105 height 44
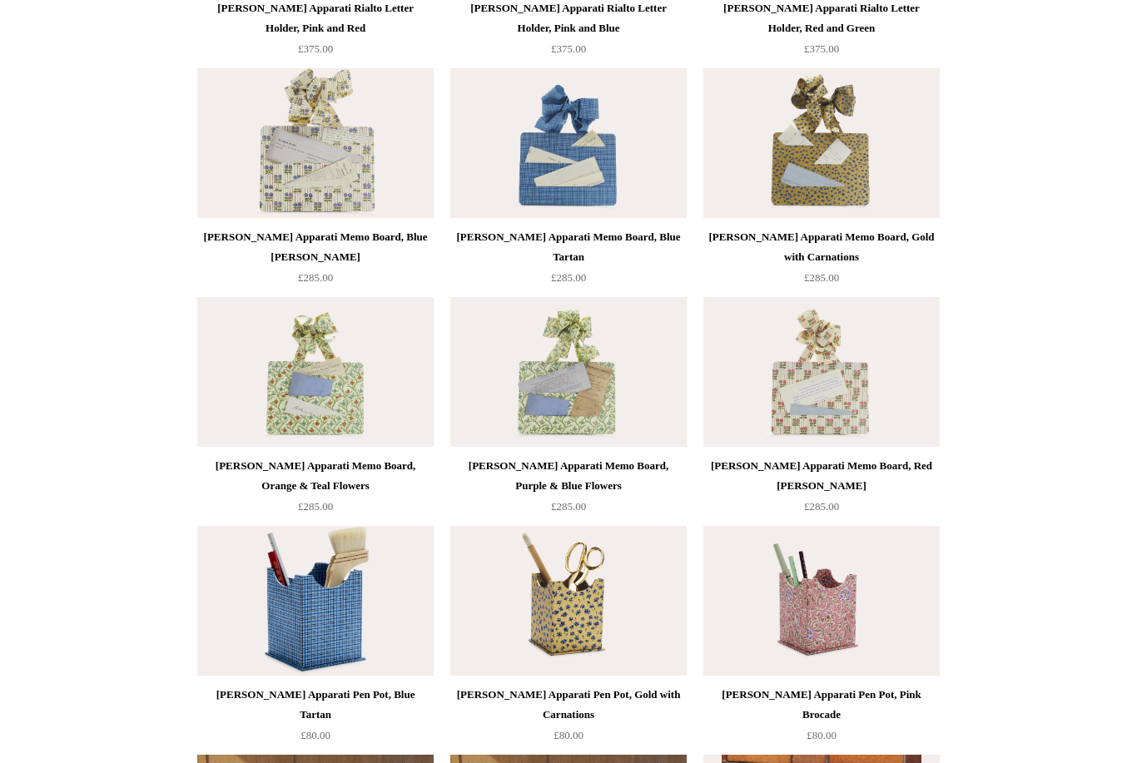
scroll to position [275, 0]
